Goal: Information Seeking & Learning: Learn about a topic

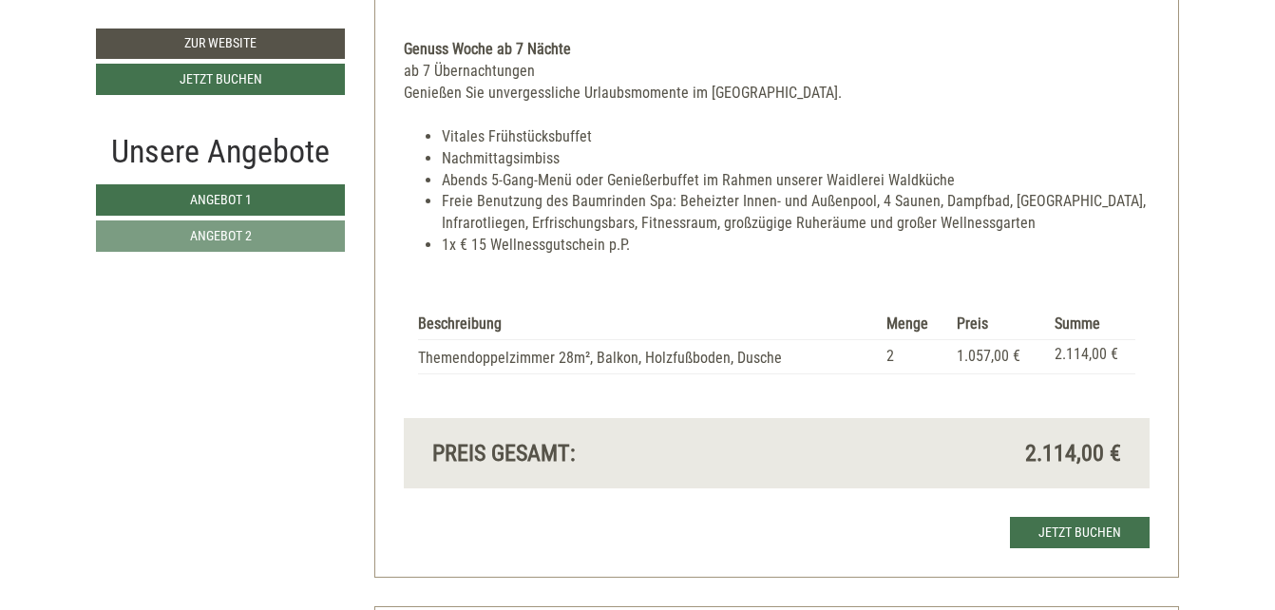
scroll to position [1616, 0]
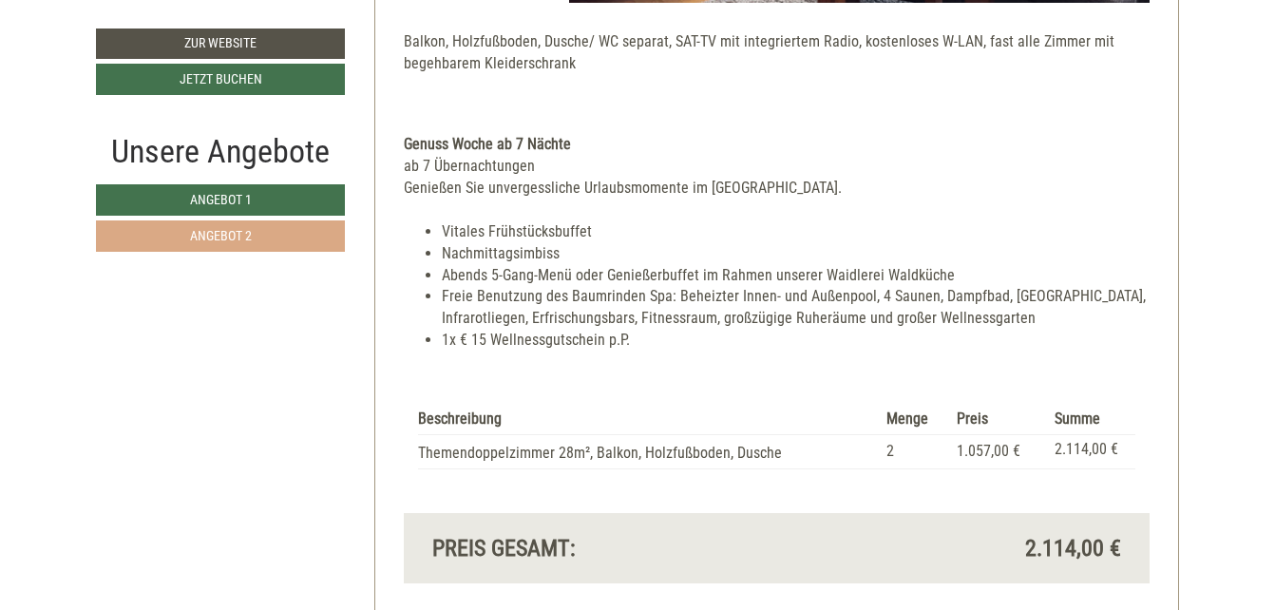
click at [240, 234] on span "Angebot 2" at bounding box center [221, 235] width 62 height 15
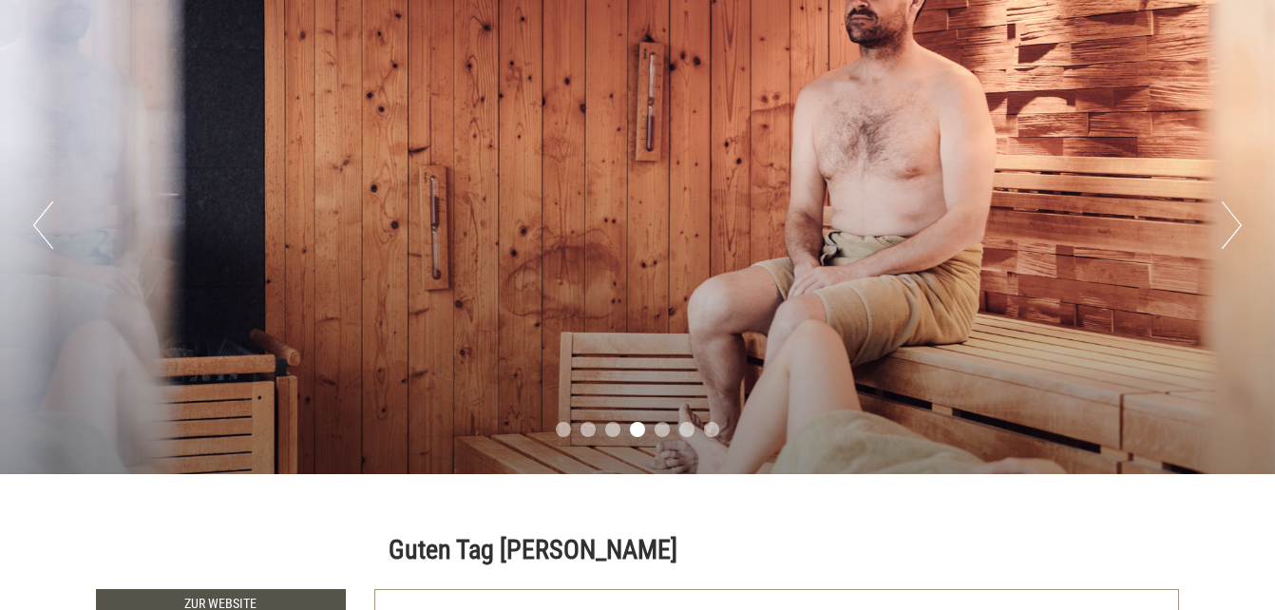
scroll to position [0, 0]
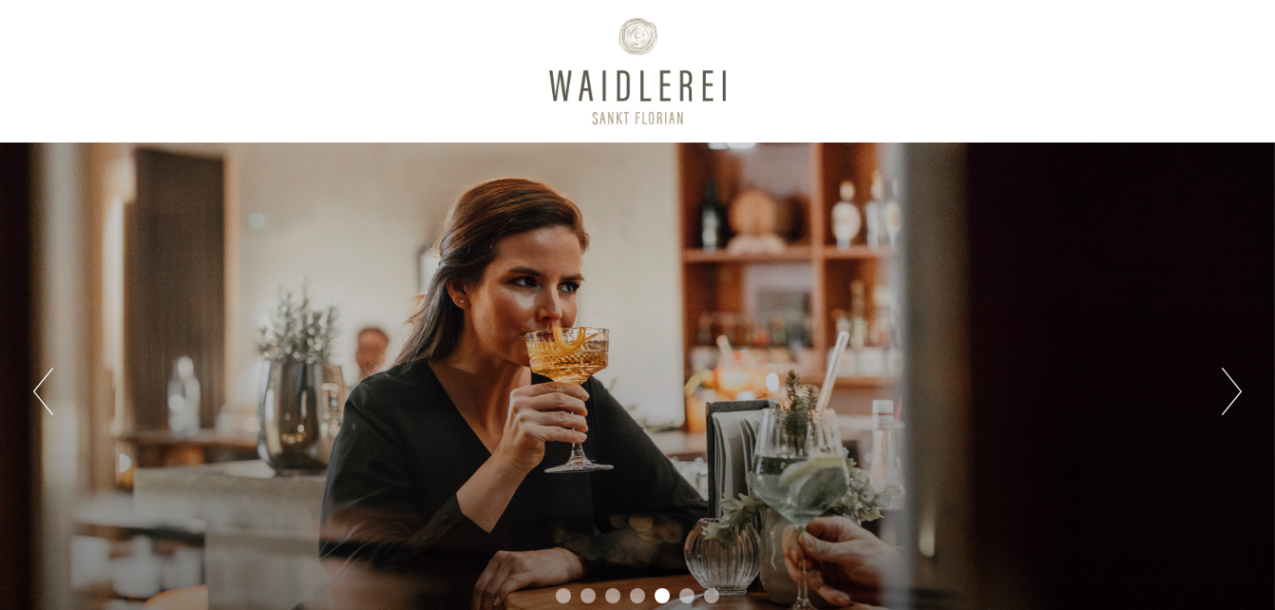
click at [1230, 388] on button "Next" at bounding box center [1232, 392] width 20 height 48
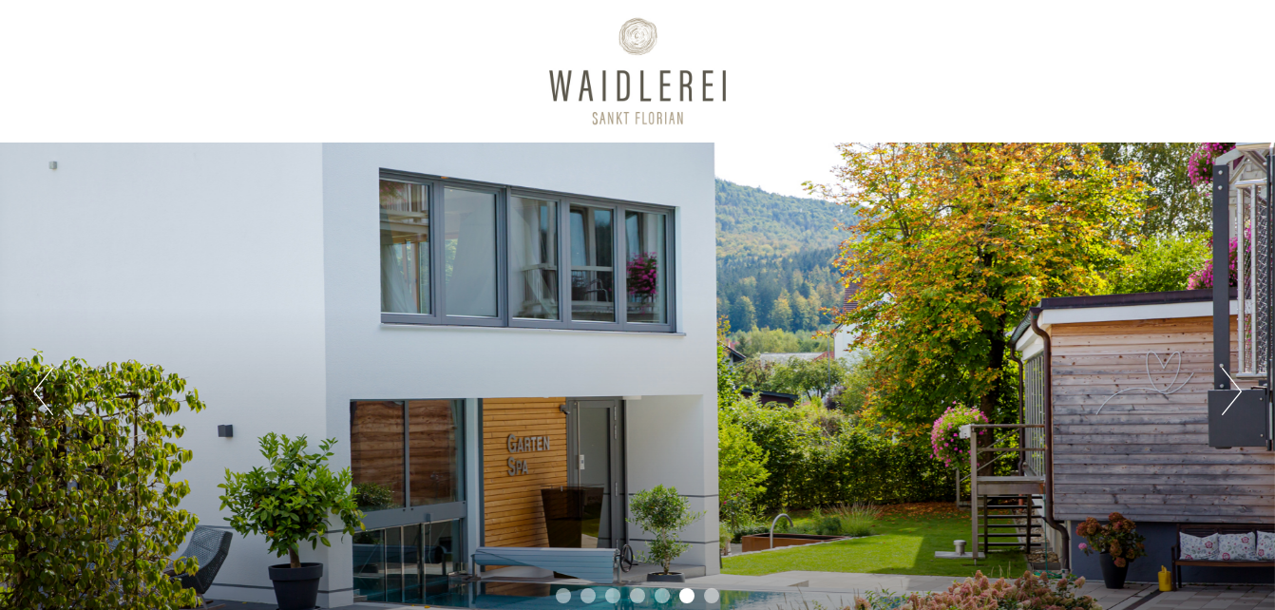
click at [1230, 388] on button "Next" at bounding box center [1232, 392] width 20 height 48
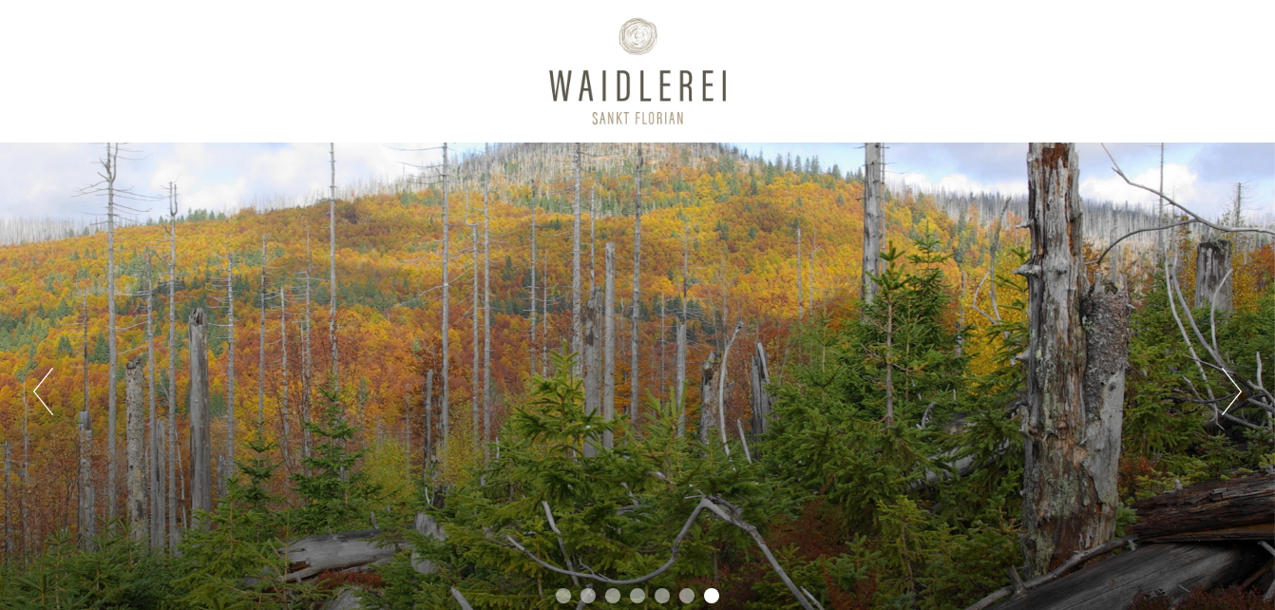
click at [1230, 388] on button "Next" at bounding box center [1232, 392] width 20 height 48
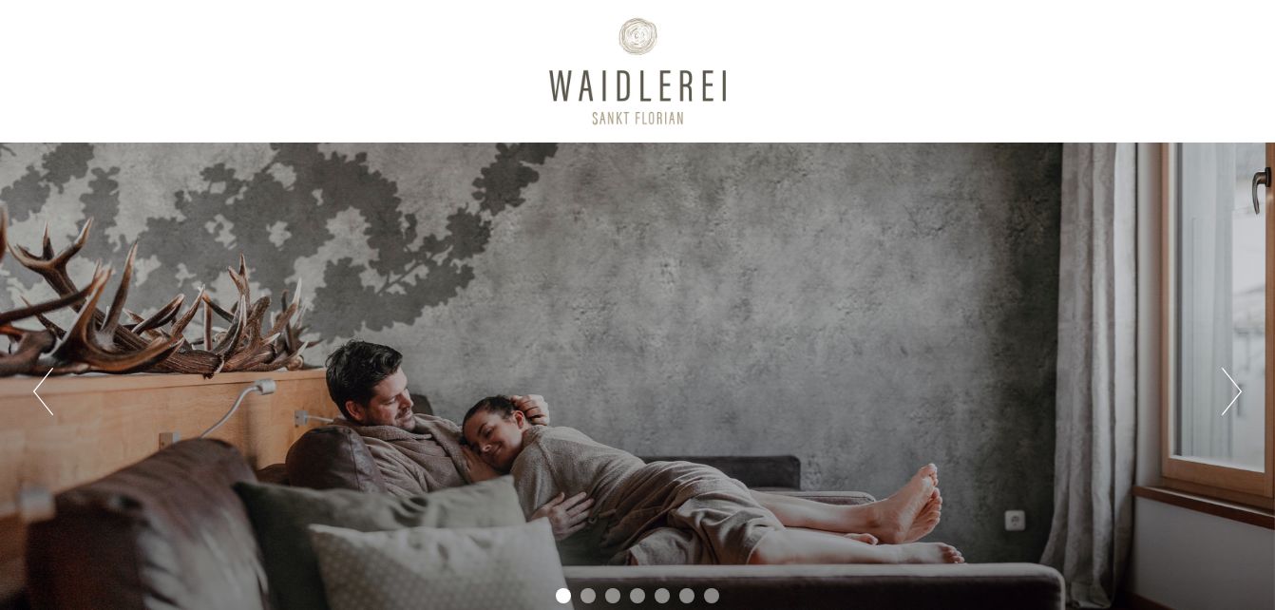
click at [1230, 388] on button "Next" at bounding box center [1232, 392] width 20 height 48
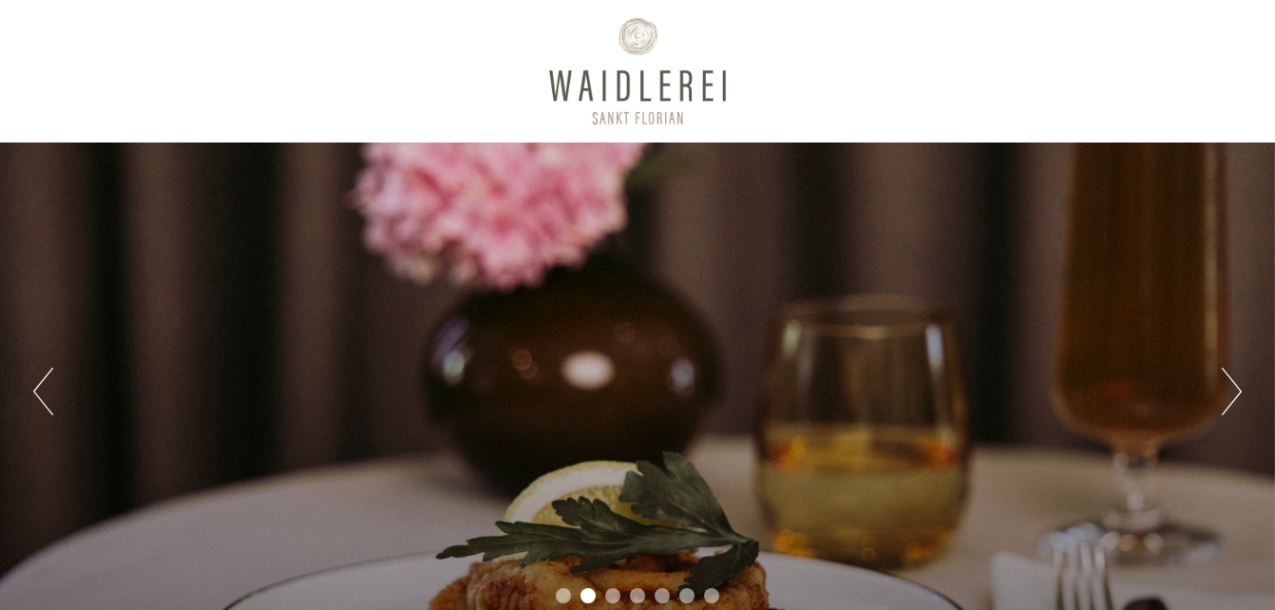
click at [1230, 388] on button "Next" at bounding box center [1232, 392] width 20 height 48
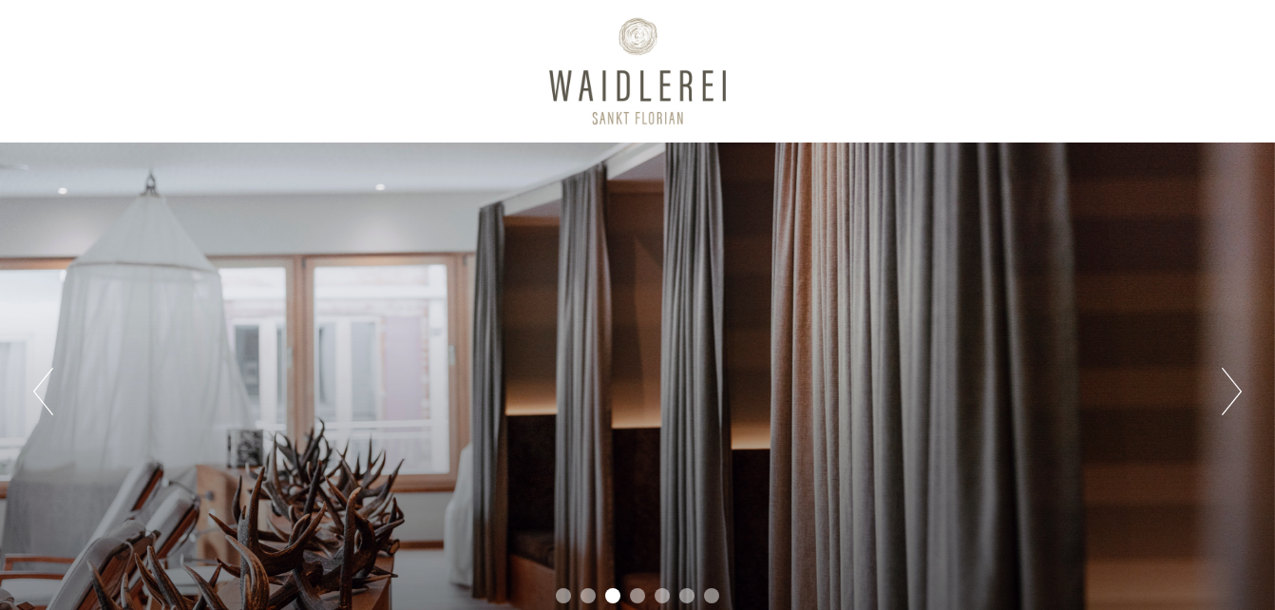
click at [1230, 388] on button "Next" at bounding box center [1232, 392] width 20 height 48
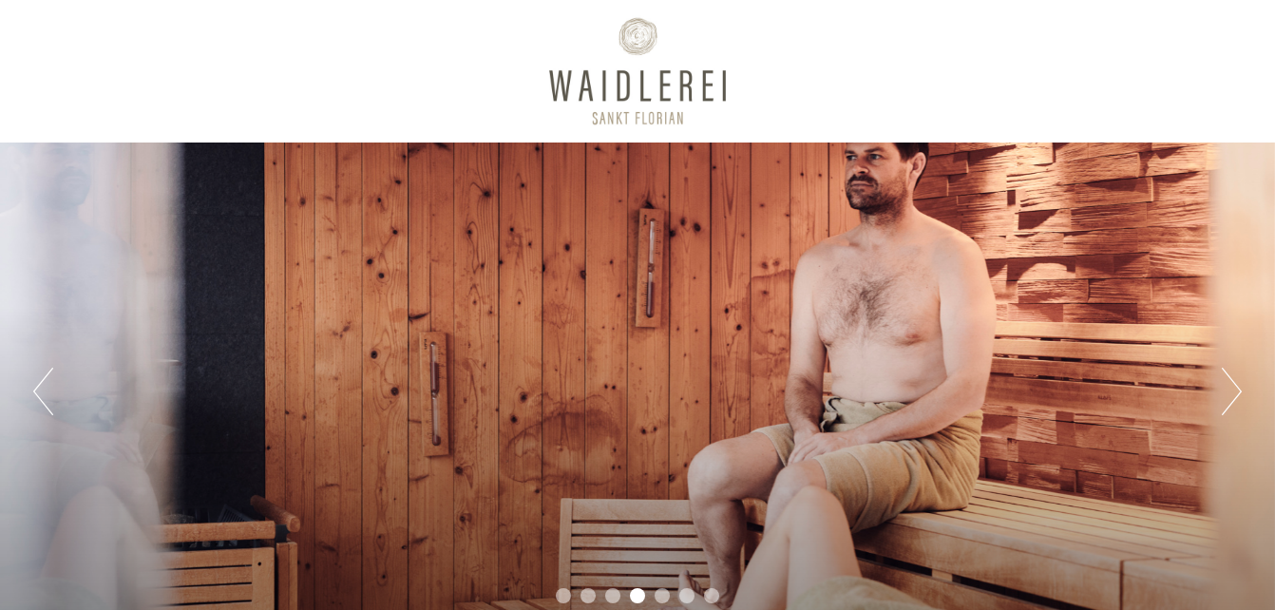
click at [1230, 388] on button "Next" at bounding box center [1232, 392] width 20 height 48
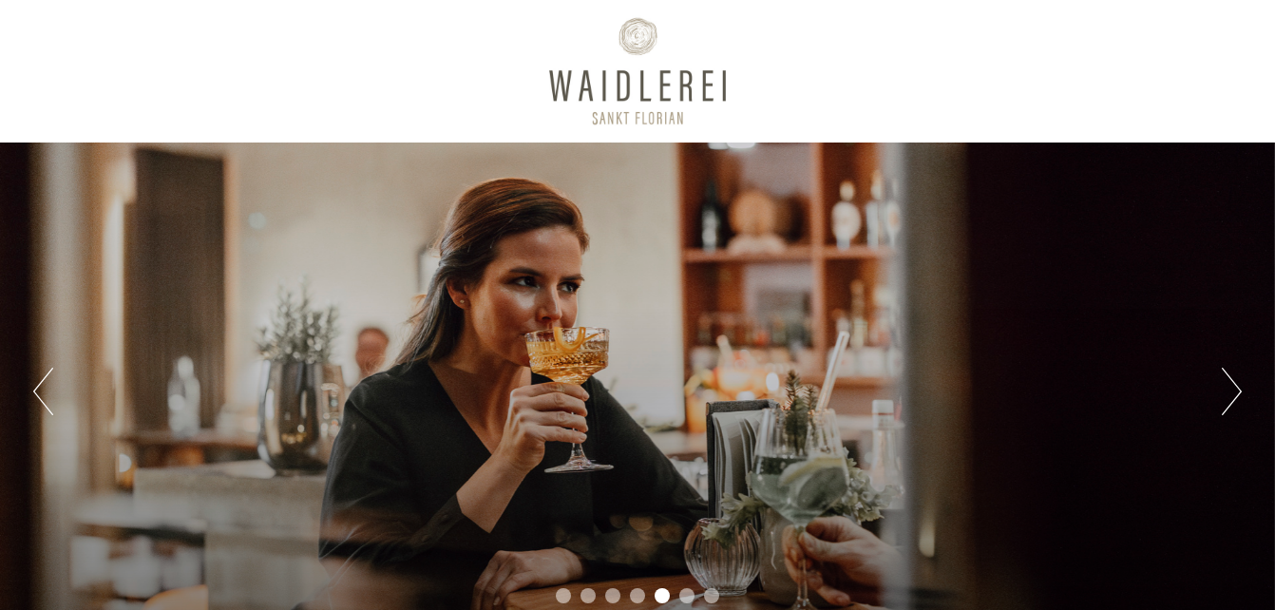
click at [1230, 388] on button "Next" at bounding box center [1232, 392] width 20 height 48
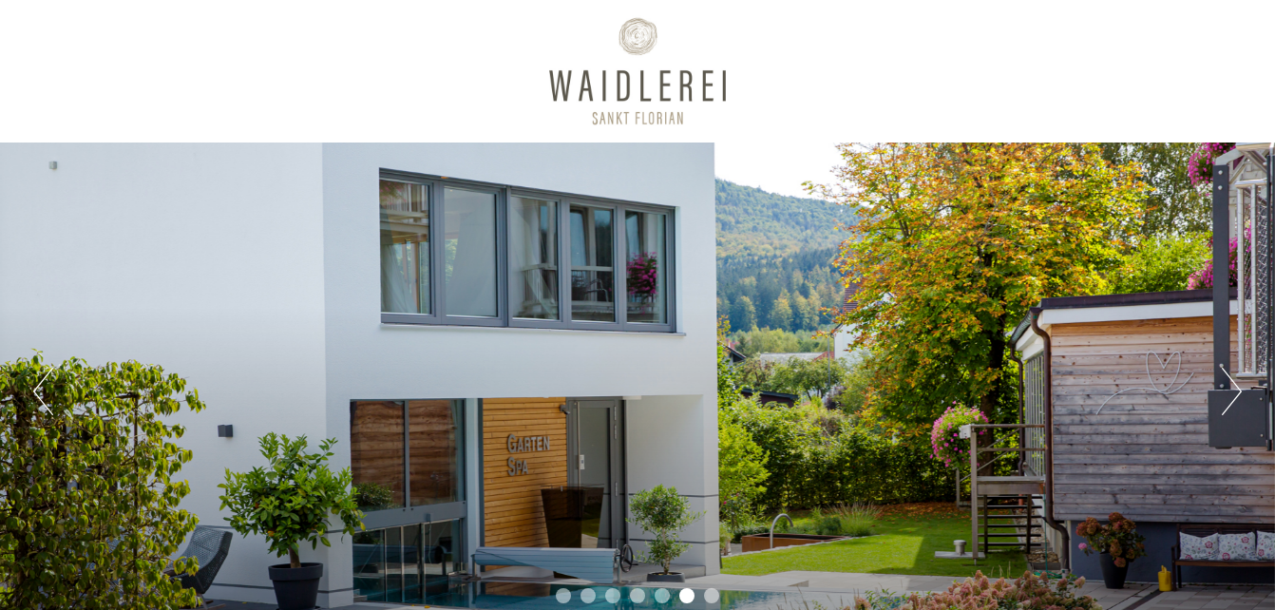
click at [1230, 388] on button "Next" at bounding box center [1232, 392] width 20 height 48
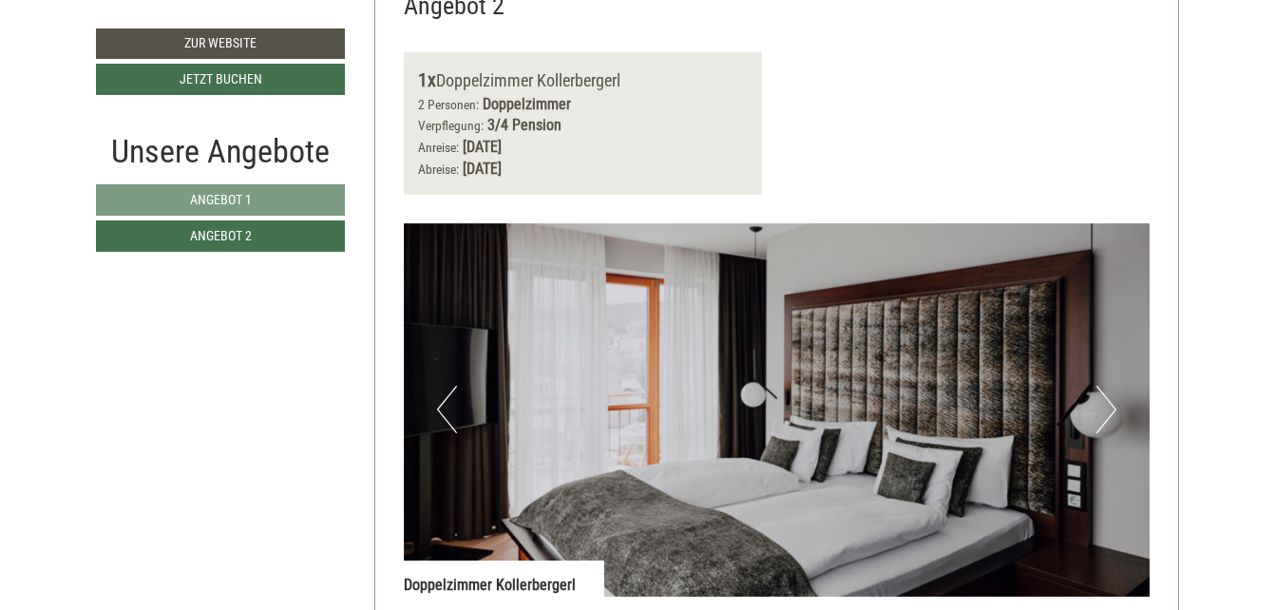
scroll to position [1140, 0]
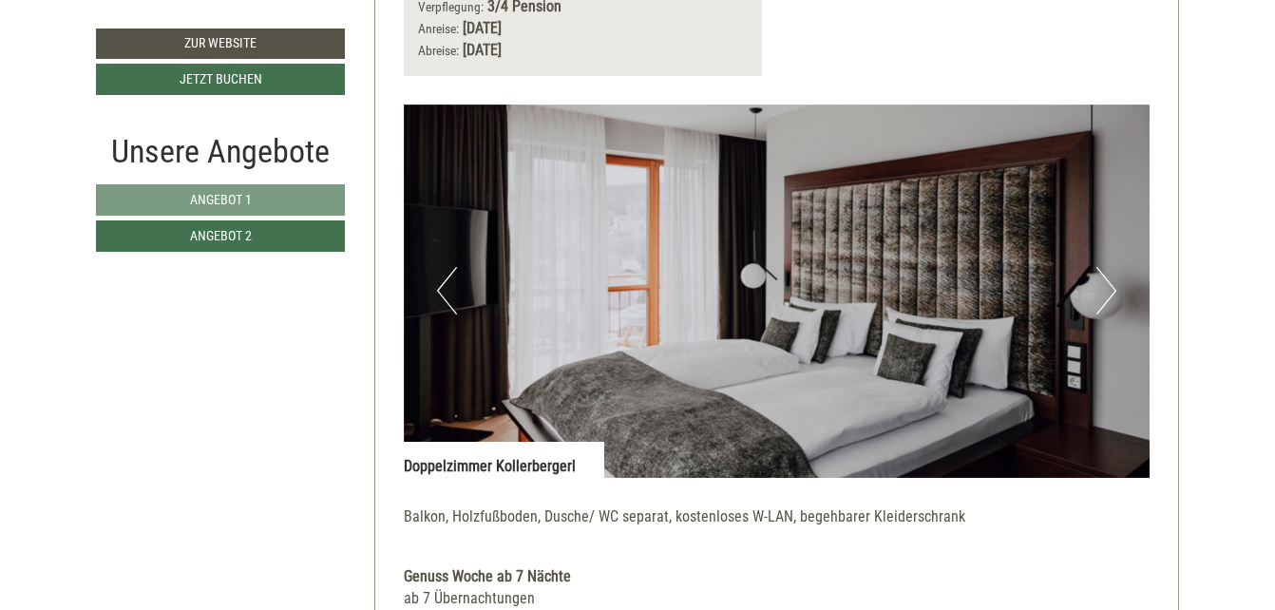
click at [1102, 286] on button "Next" at bounding box center [1107, 291] width 20 height 48
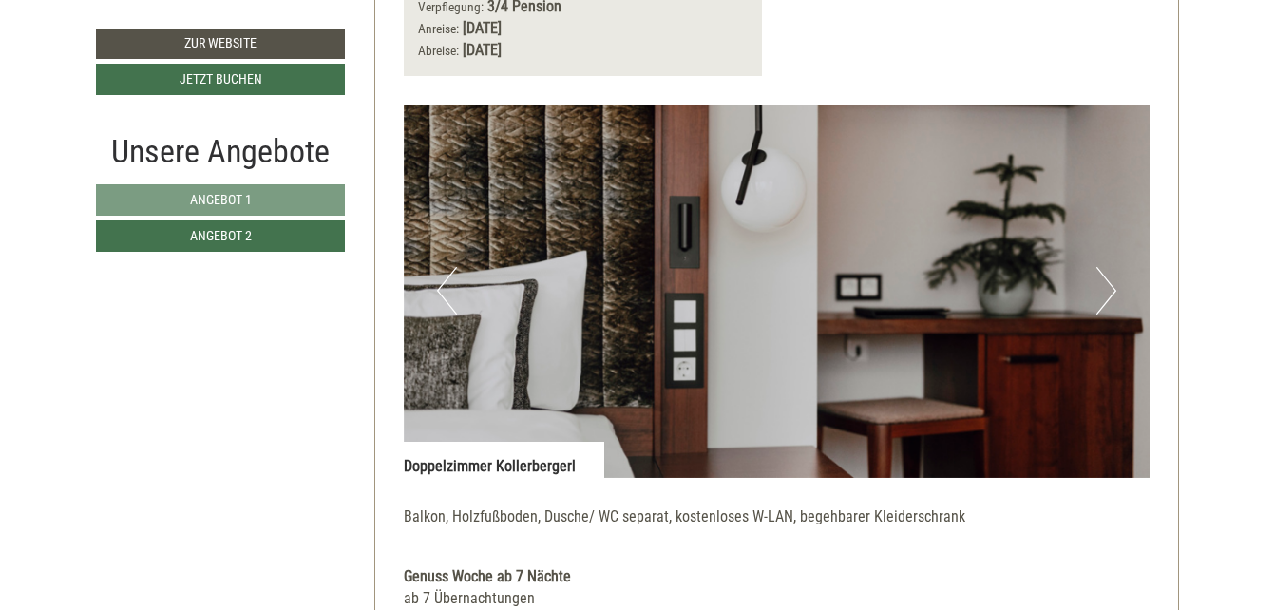
click at [1102, 286] on button "Next" at bounding box center [1107, 291] width 20 height 48
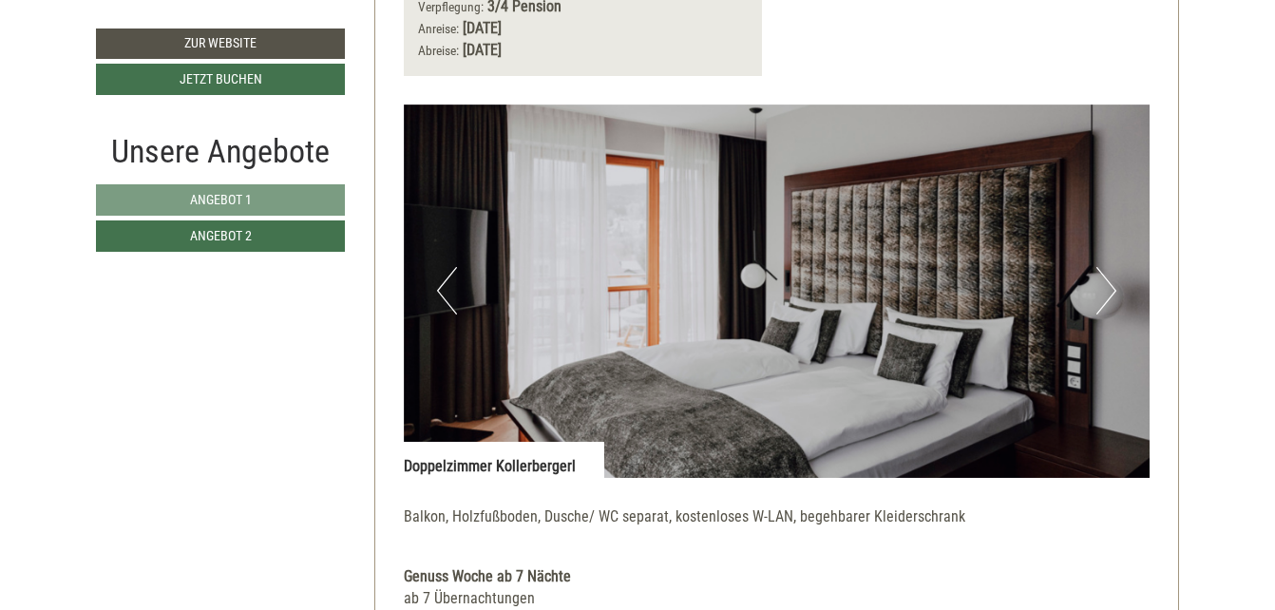
click at [1107, 292] on button "Next" at bounding box center [1107, 291] width 20 height 48
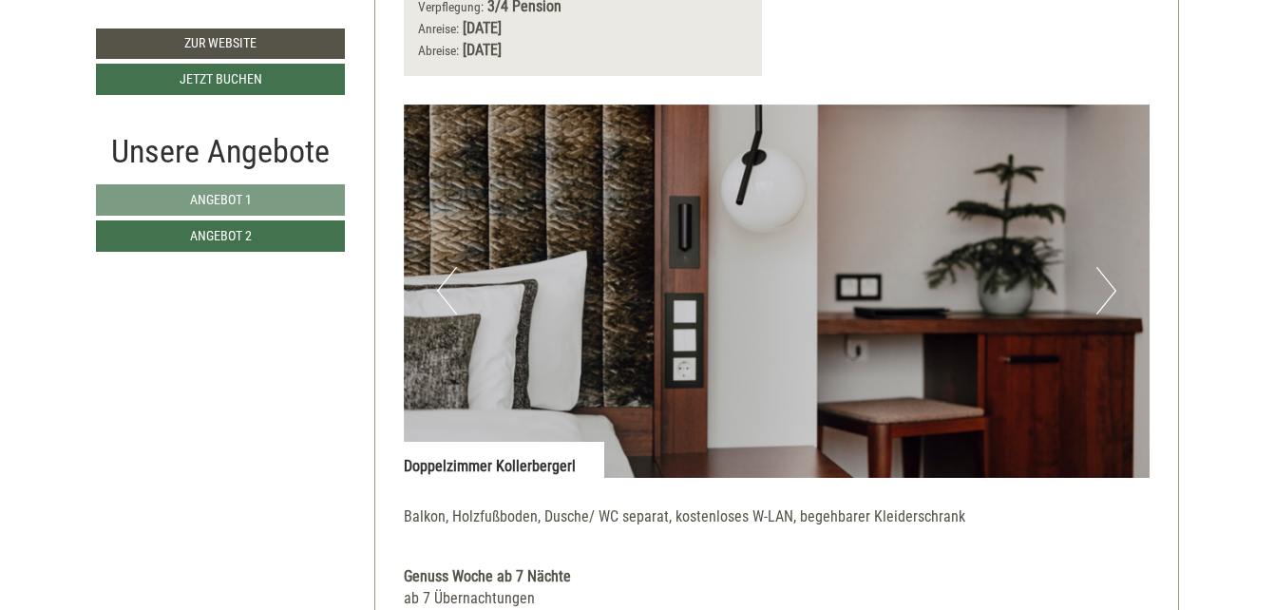
click at [1107, 292] on button "Next" at bounding box center [1107, 291] width 20 height 48
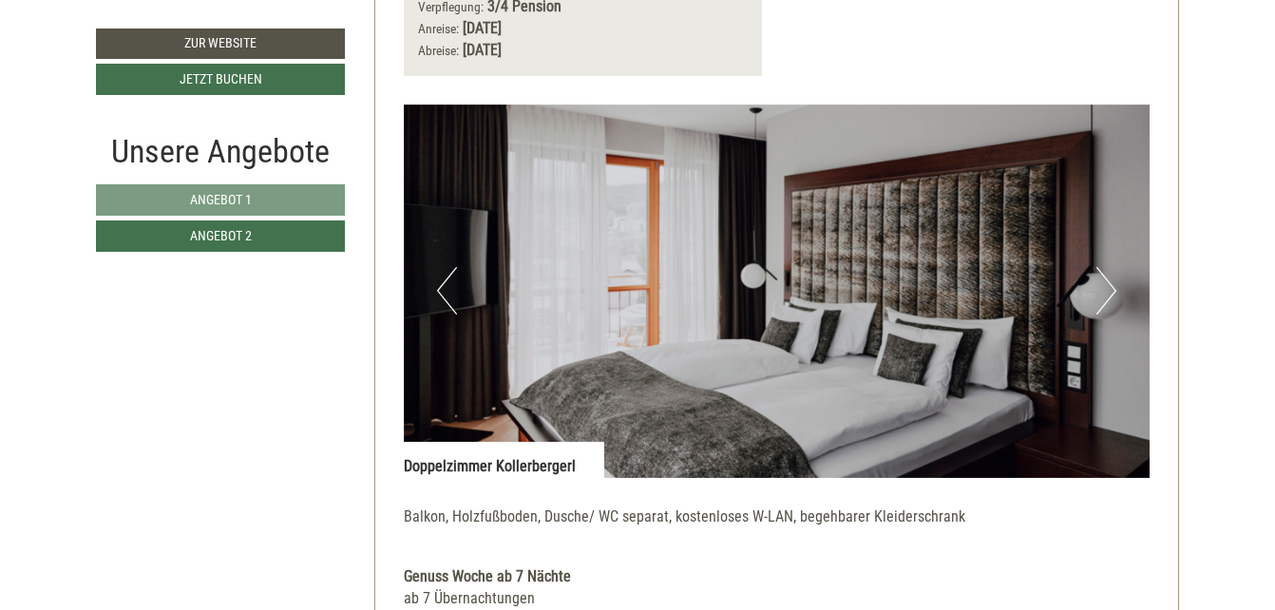
click at [1107, 292] on button "Next" at bounding box center [1107, 291] width 20 height 48
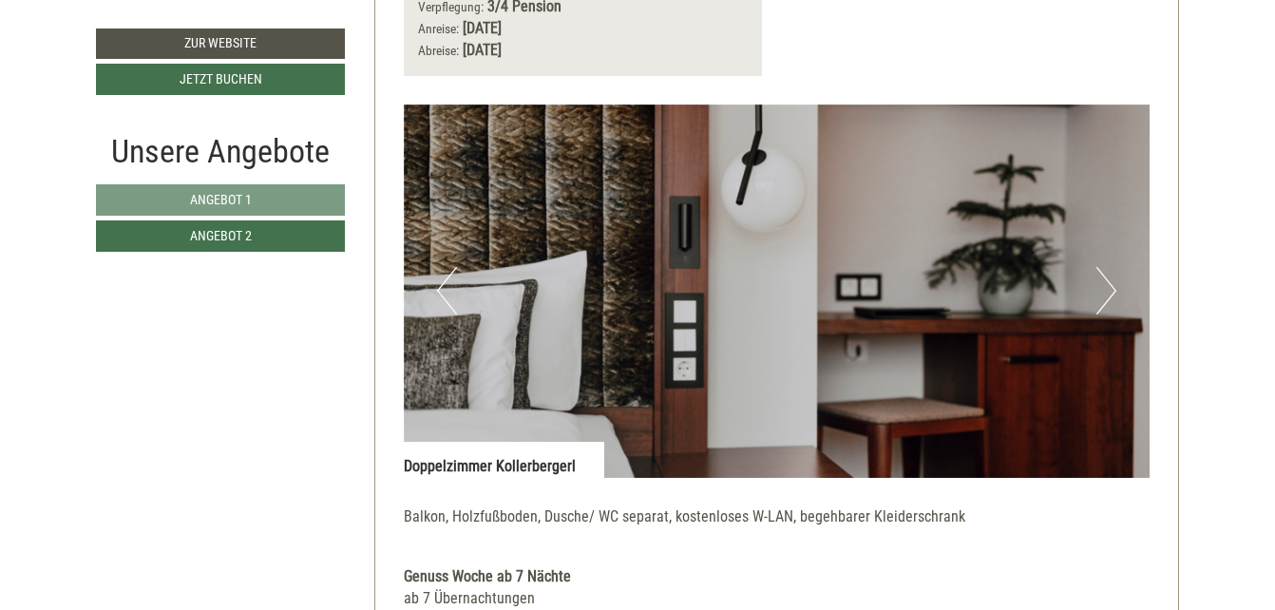
click at [1107, 292] on button "Next" at bounding box center [1107, 291] width 20 height 48
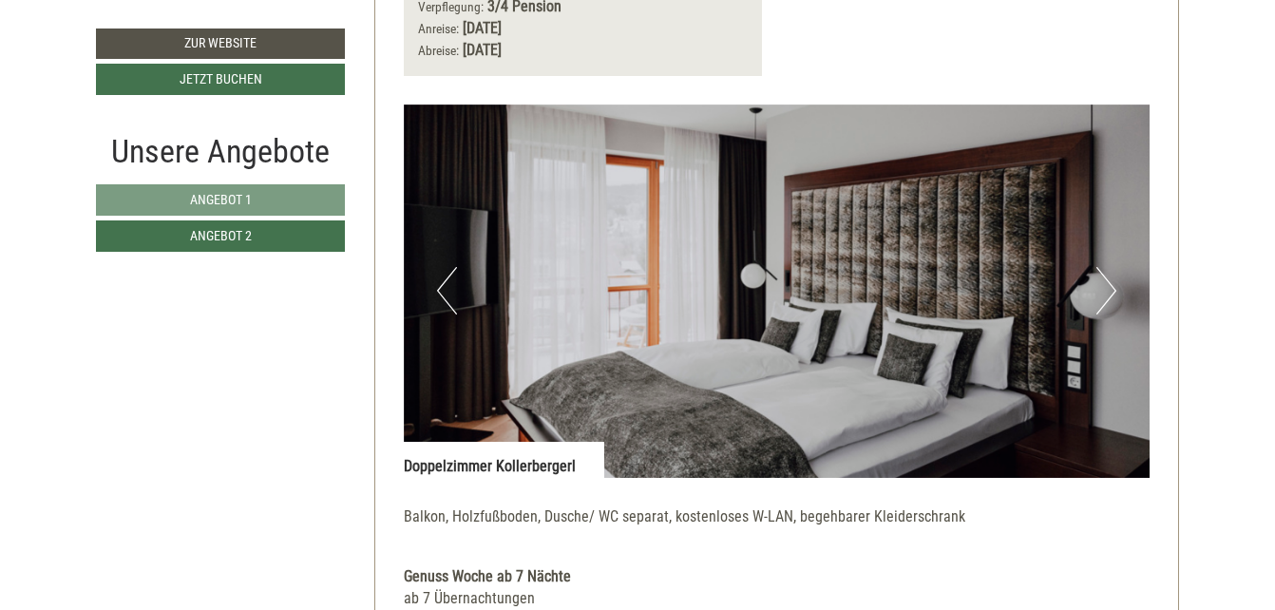
click at [1107, 292] on button "Next" at bounding box center [1107, 291] width 20 height 48
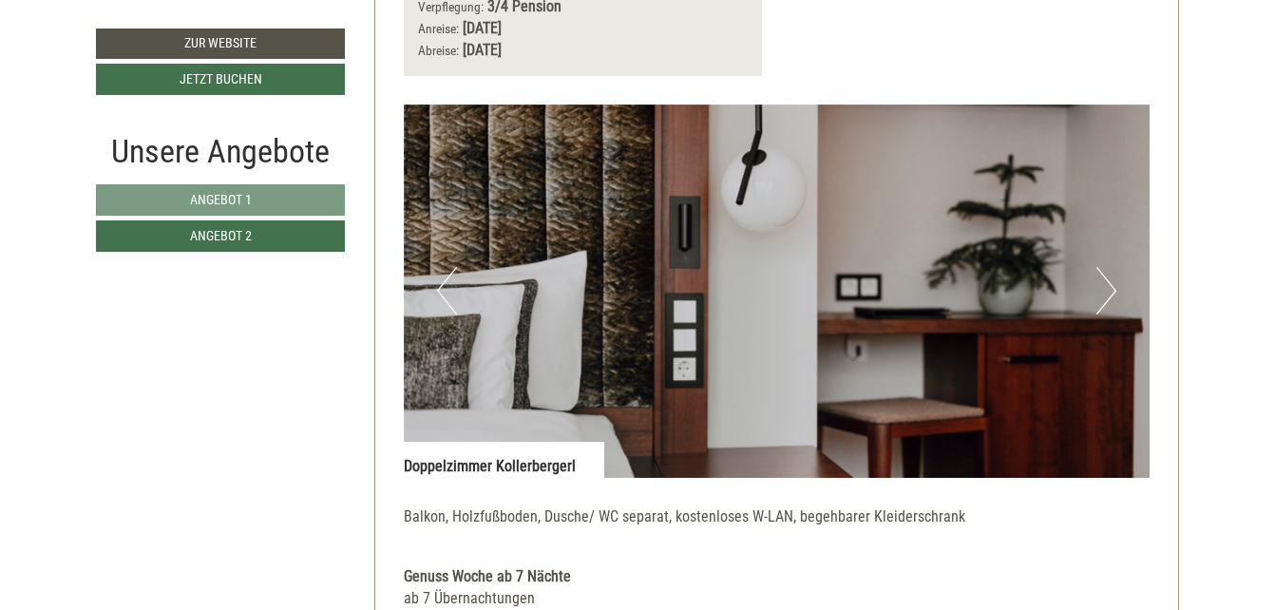
click at [1107, 292] on button "Next" at bounding box center [1107, 291] width 20 height 48
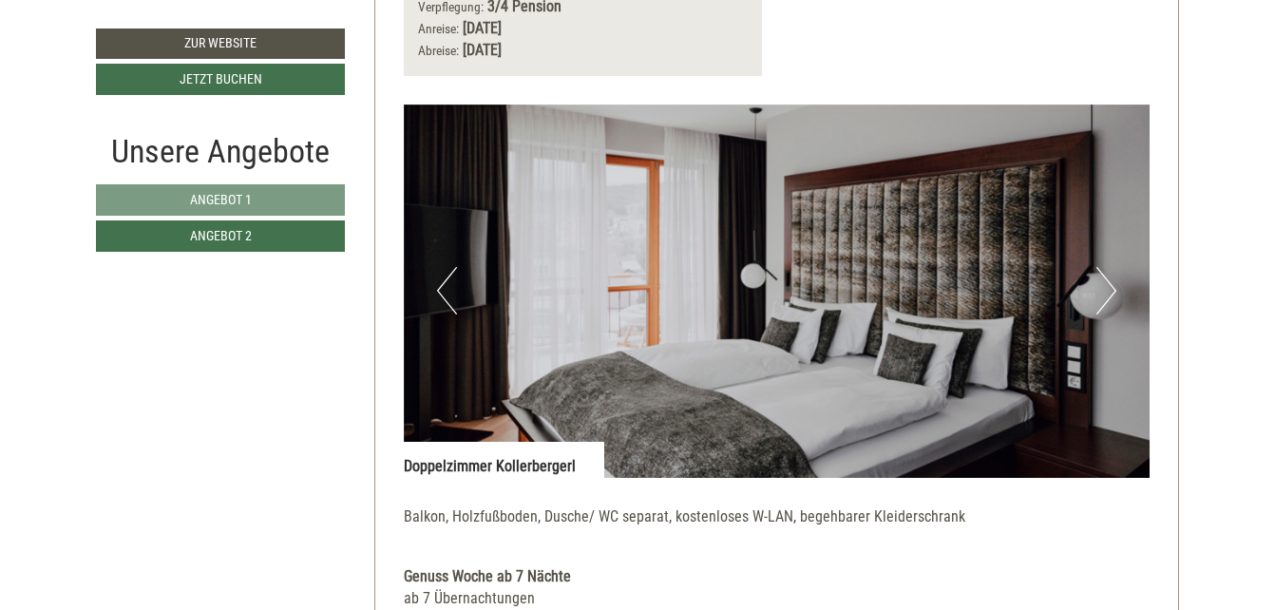
click at [1107, 292] on button "Next" at bounding box center [1107, 291] width 20 height 48
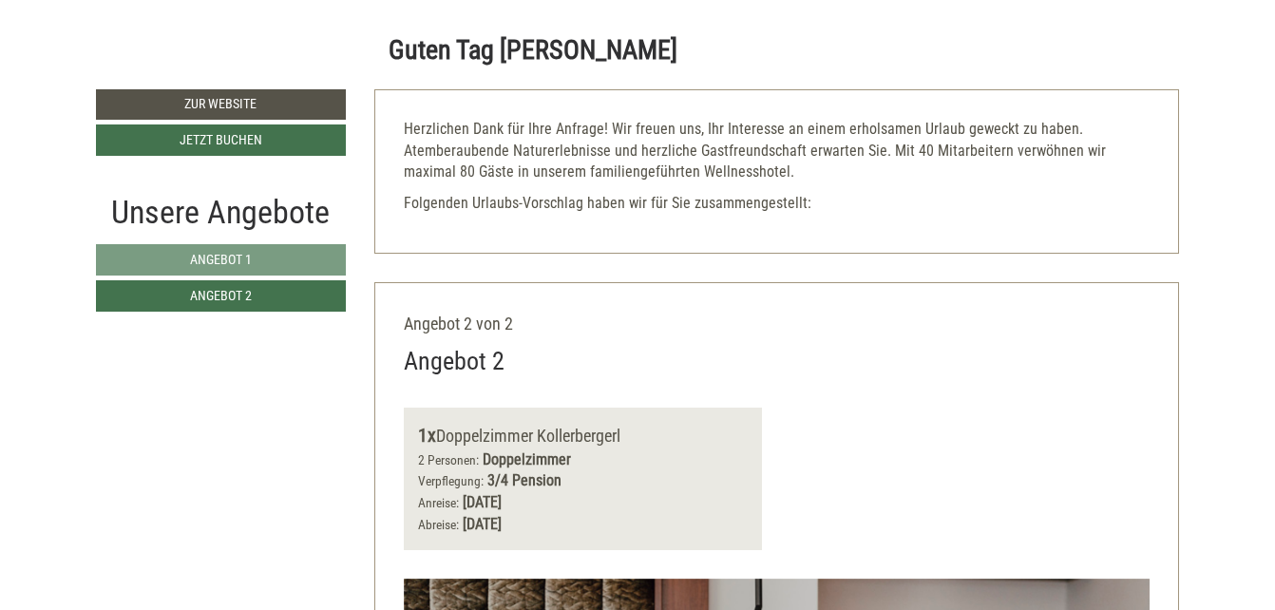
scroll to position [665, 0]
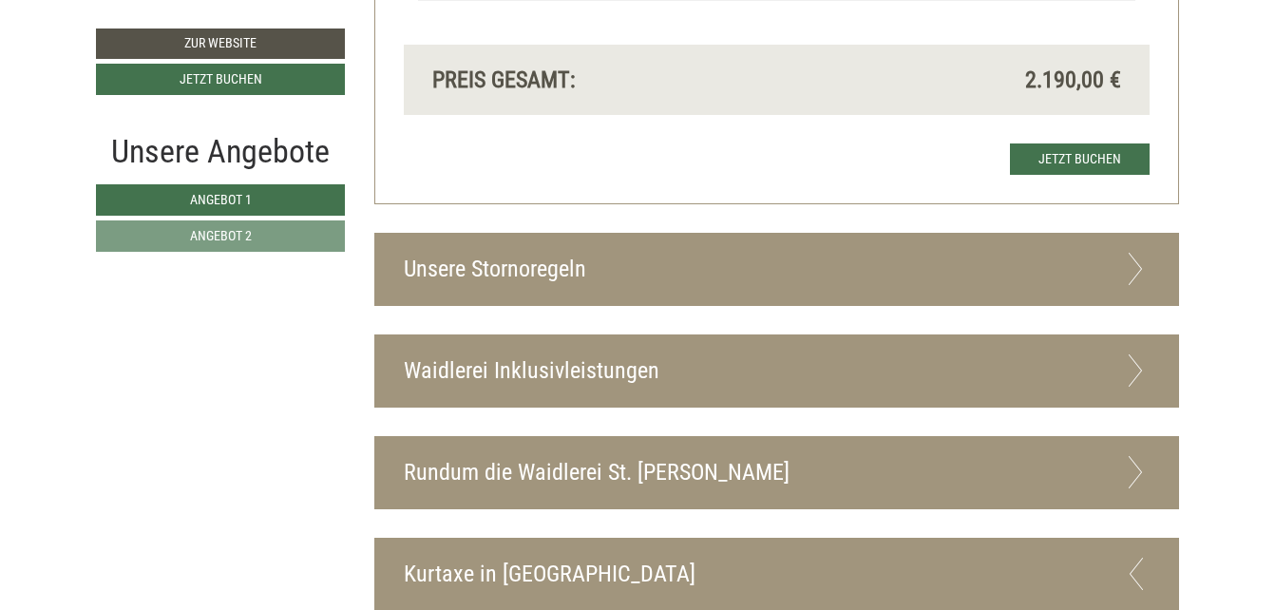
scroll to position [3414, 0]
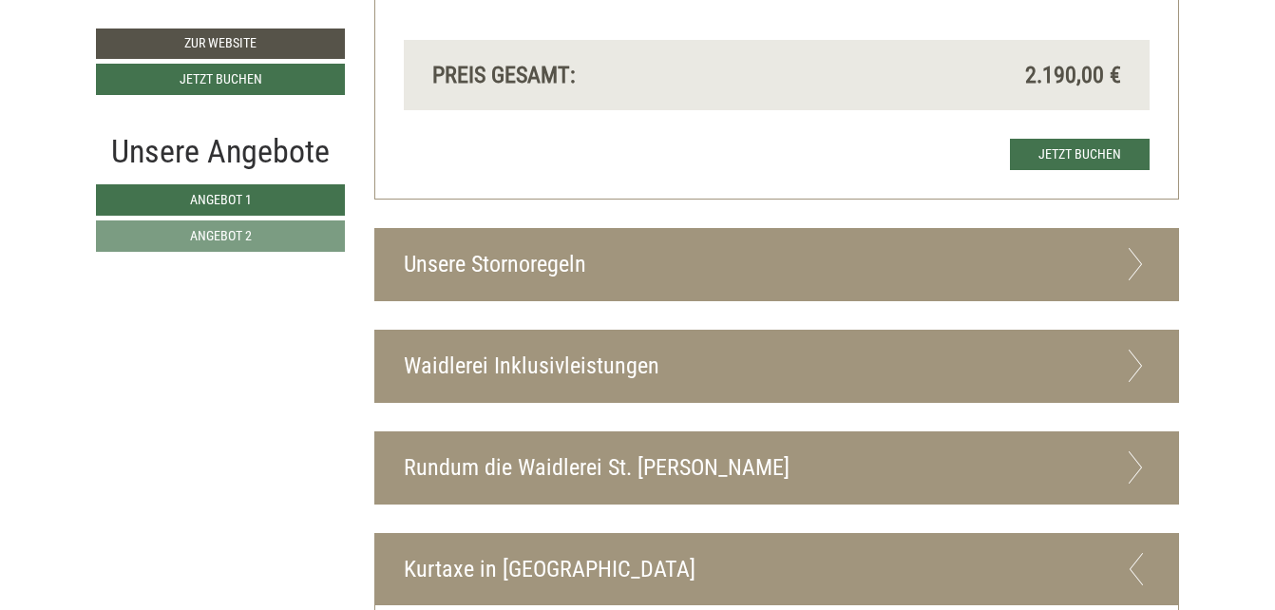
click at [1135, 362] on icon at bounding box center [1136, 366] width 28 height 32
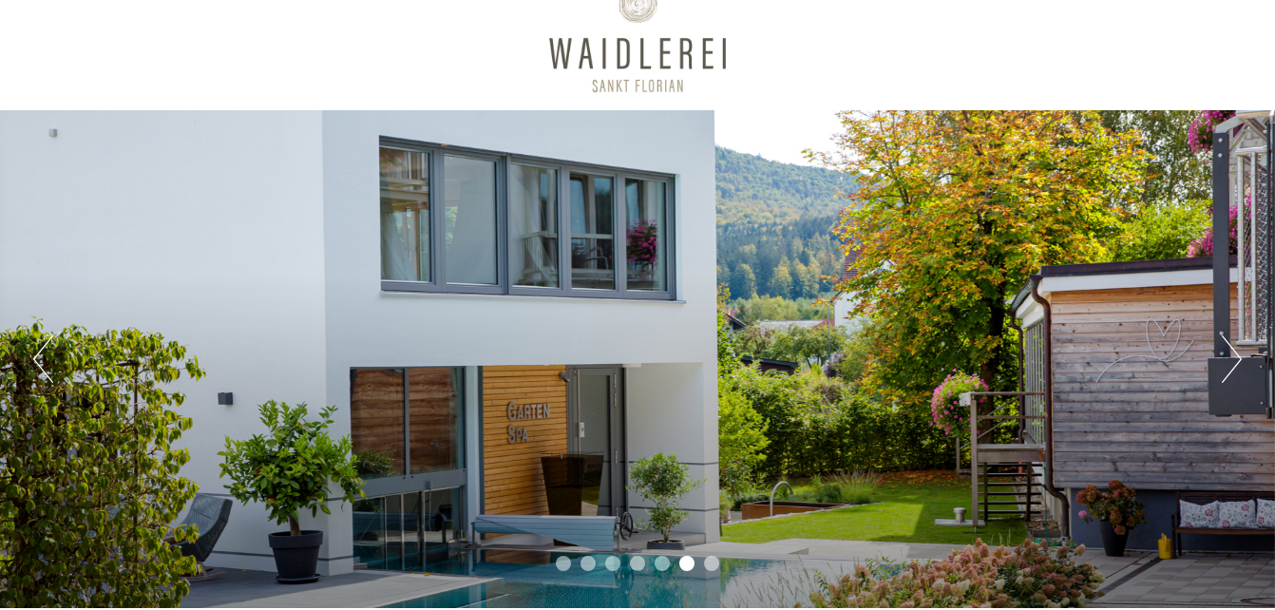
scroll to position [0, 0]
